Goal: Transaction & Acquisition: Purchase product/service

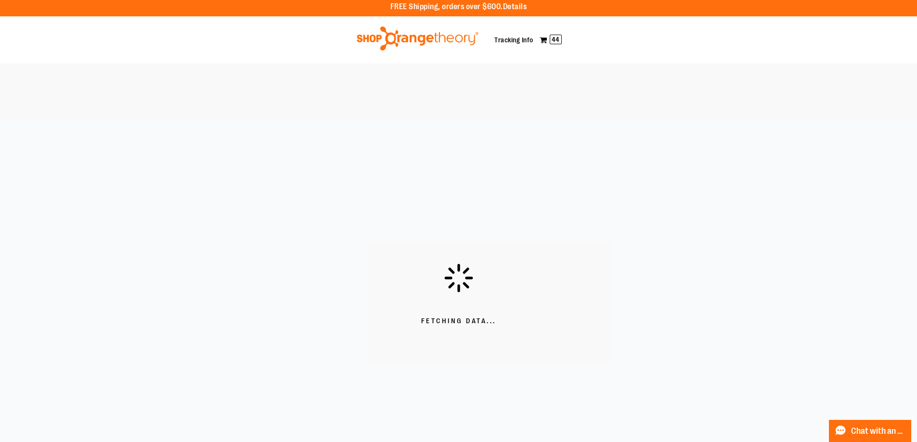
scroll to position [48, 0]
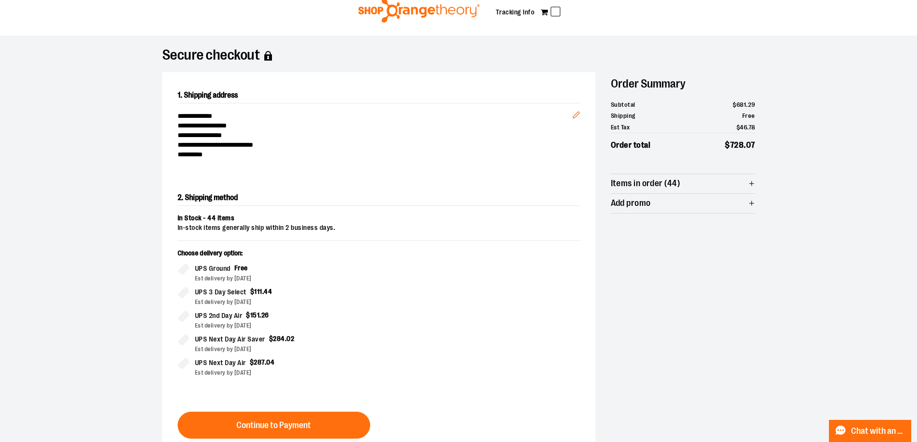
scroll to position [48, 0]
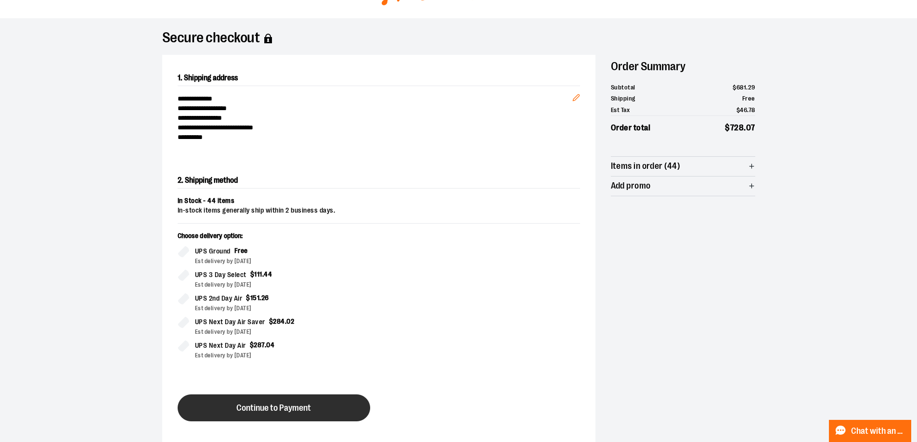
click at [298, 402] on button "Continue to Payment" at bounding box center [274, 408] width 193 height 27
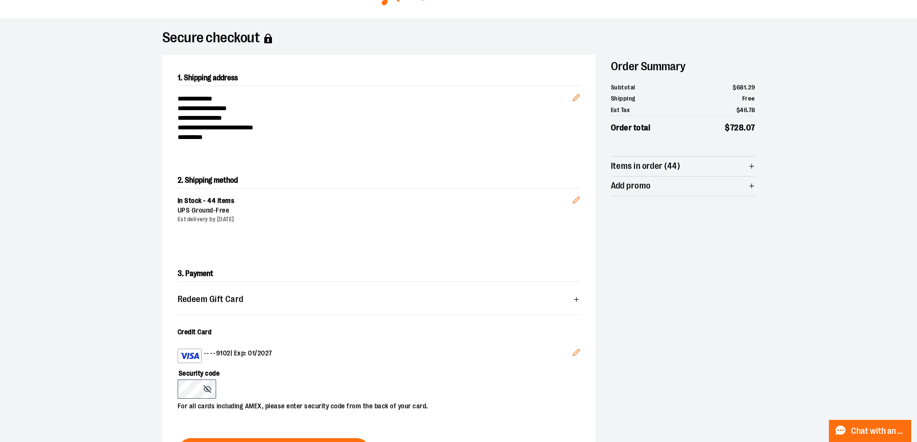
click at [577, 350] on icon "Edit" at bounding box center [576, 353] width 8 height 8
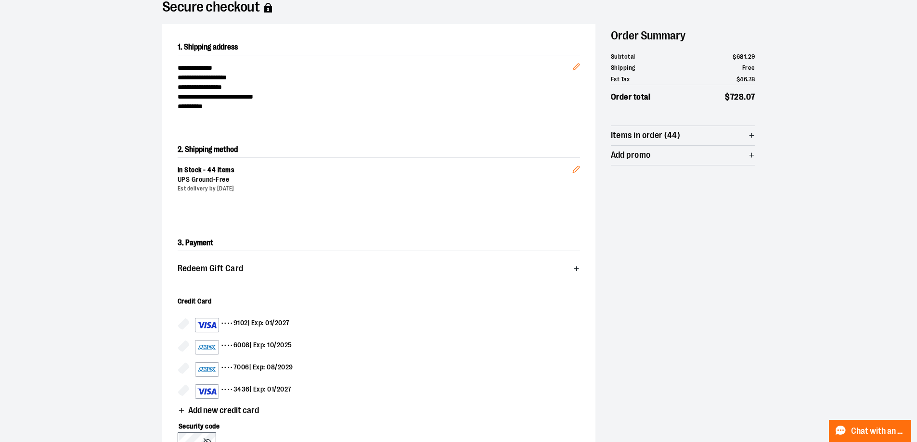
scroll to position [96, 0]
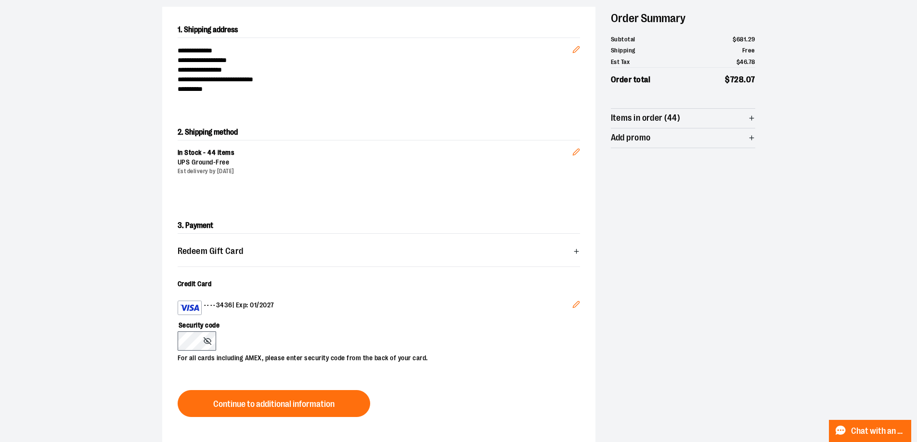
click at [354, 319] on label "Security code" at bounding box center [374, 323] width 393 height 16
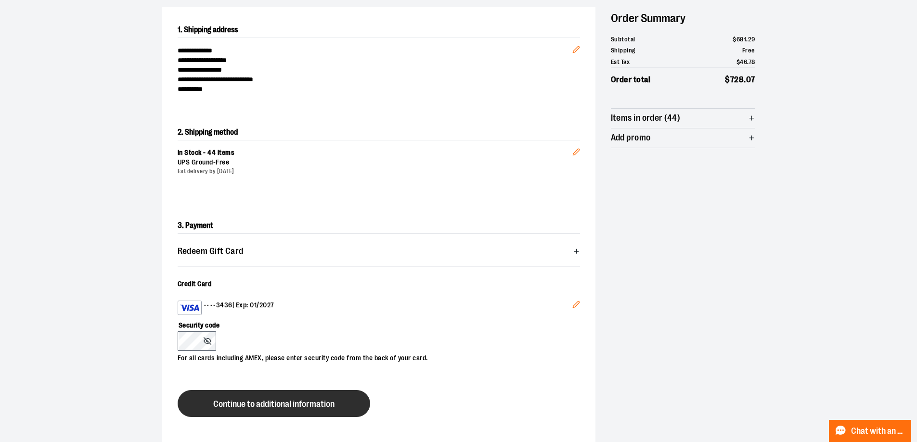
click at [310, 405] on span "Continue to additional information" at bounding box center [273, 404] width 121 height 9
